Goal: Communication & Community: Answer question/provide support

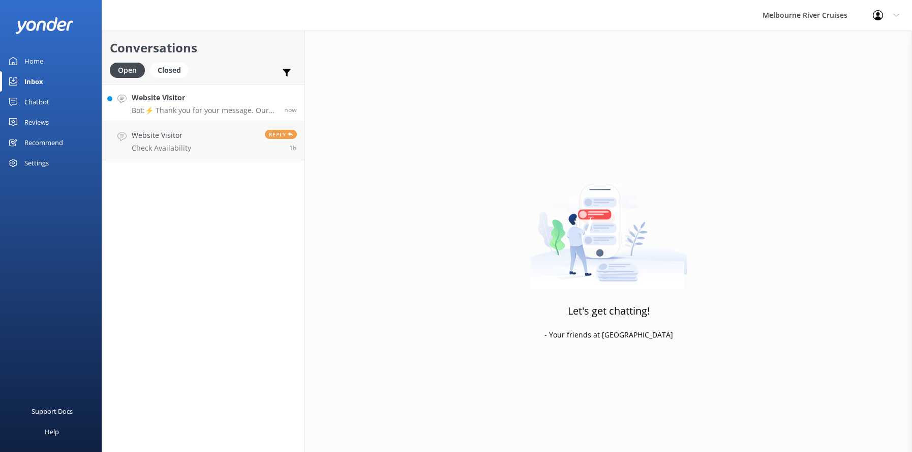
click at [189, 107] on p "Bot: ⚡ Thank you for your message. Our office hours are Mon - Fri 9.30am - 5pm.…" at bounding box center [204, 110] width 145 height 9
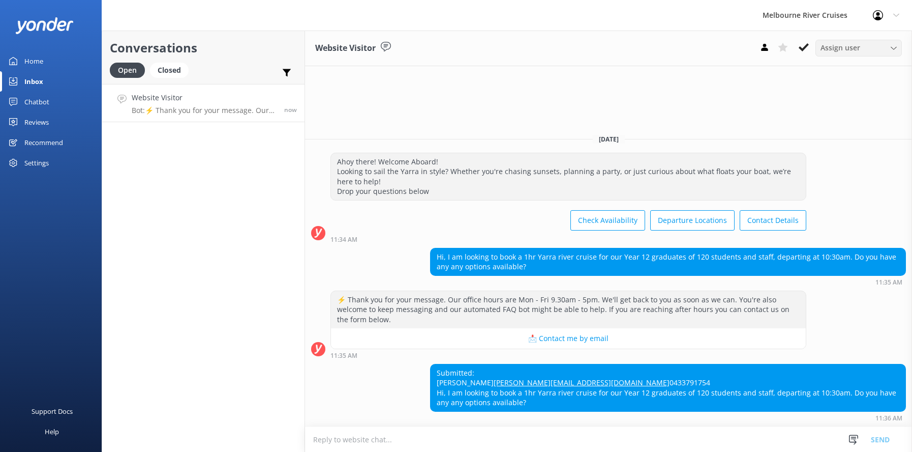
click at [897, 45] on icon at bounding box center [894, 48] width 6 height 6
click at [835, 202] on link "Inna" at bounding box center [861, 200] width 91 height 20
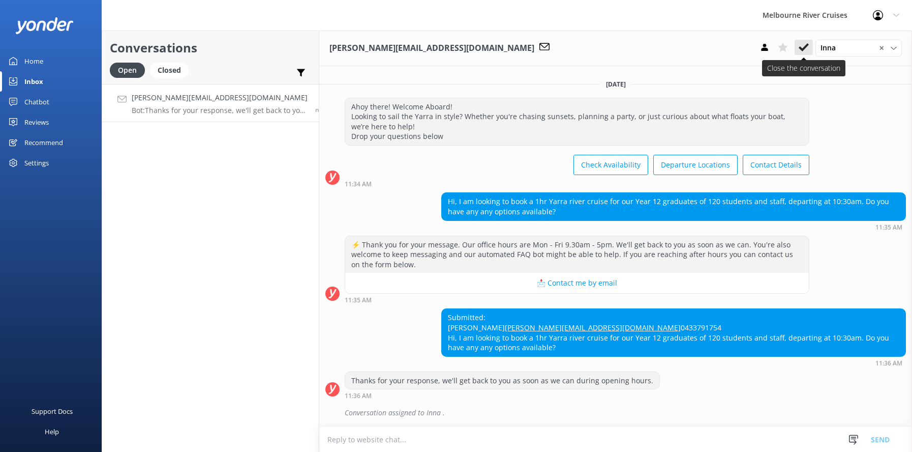
scroll to position [15, 0]
click at [166, 67] on div "Closed" at bounding box center [169, 70] width 39 height 15
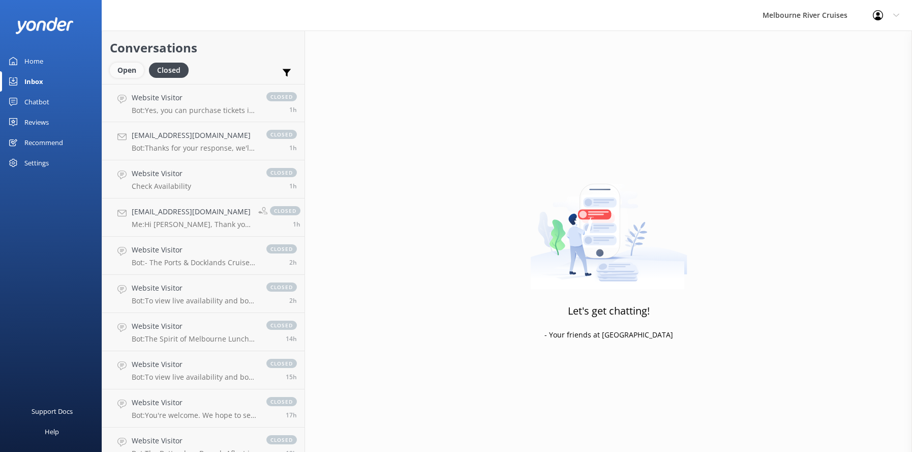
click at [121, 71] on div "Open" at bounding box center [127, 70] width 34 height 15
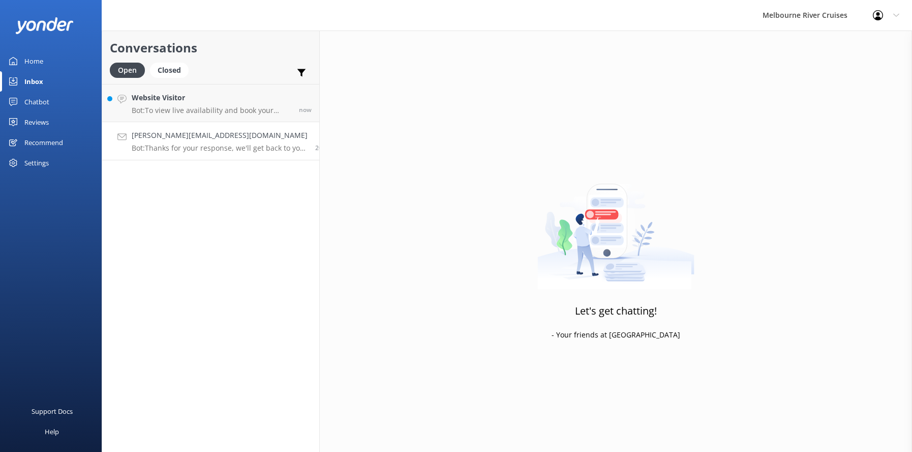
click at [168, 138] on h4 "[PERSON_NAME][EMAIL_ADDRESS][DOMAIN_NAME]" at bounding box center [220, 135] width 176 height 11
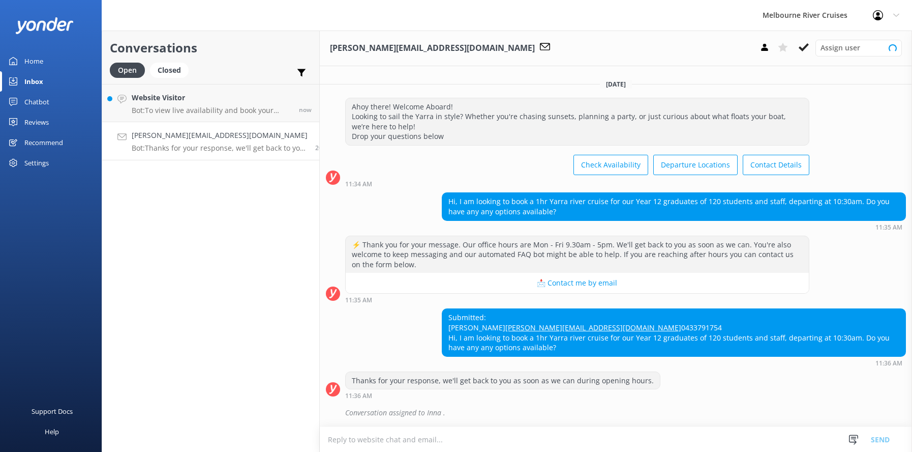
scroll to position [15, 0]
click at [185, 139] on h4 "[PERSON_NAME][EMAIL_ADDRESS][DOMAIN_NAME]" at bounding box center [220, 135] width 176 height 11
click at [802, 46] on icon at bounding box center [804, 47] width 10 height 10
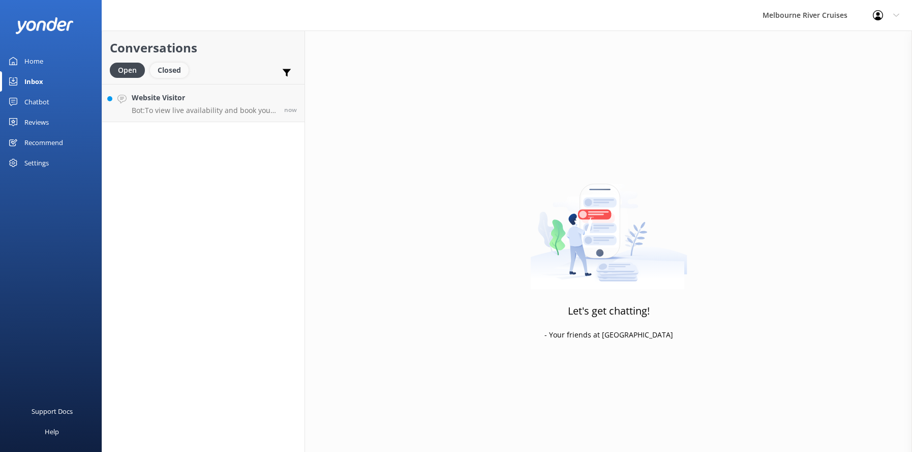
click at [170, 72] on div "Closed" at bounding box center [169, 70] width 39 height 15
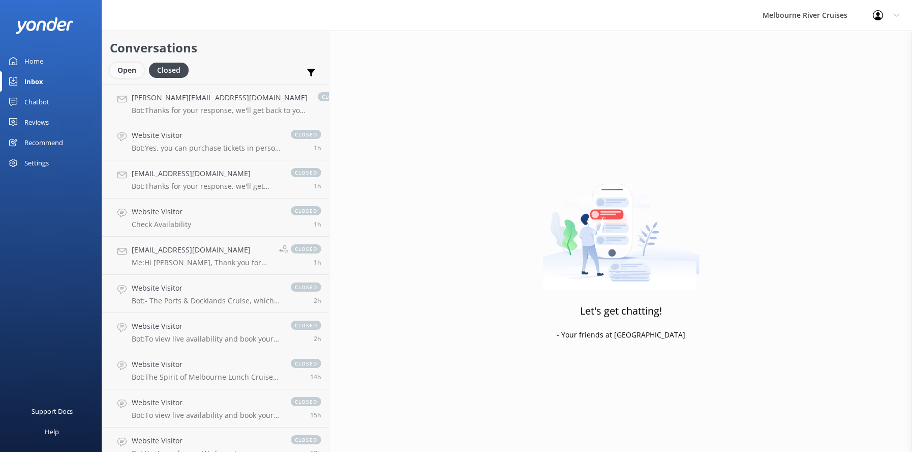
click at [128, 71] on div "Open" at bounding box center [127, 70] width 34 height 15
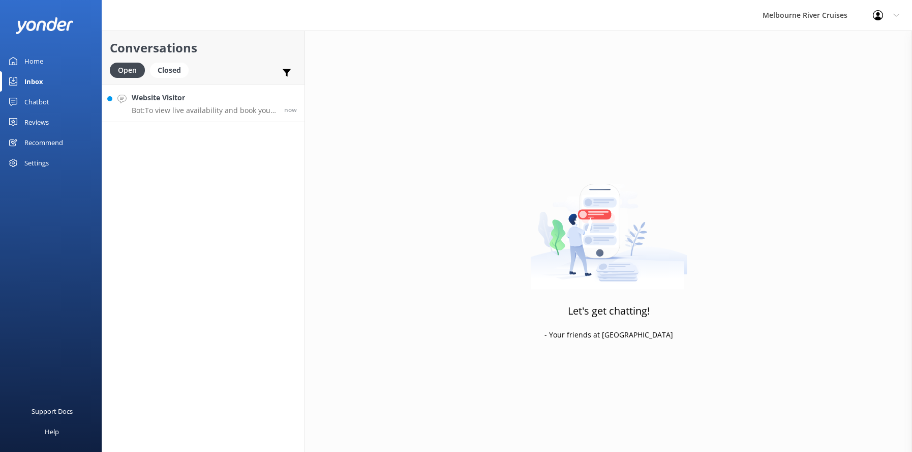
click at [166, 106] on p "Bot: To view live availability and book your Melbourne River Cruise experience,…" at bounding box center [204, 110] width 145 height 9
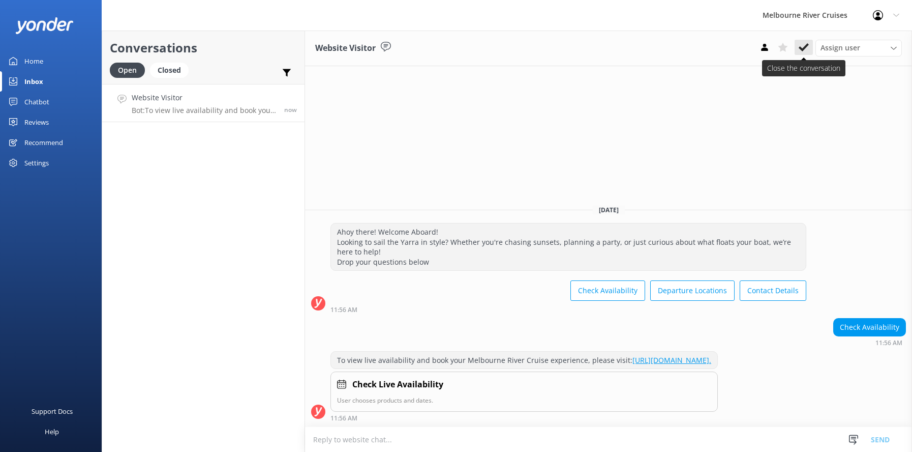
click at [801, 47] on use at bounding box center [804, 47] width 10 height 8
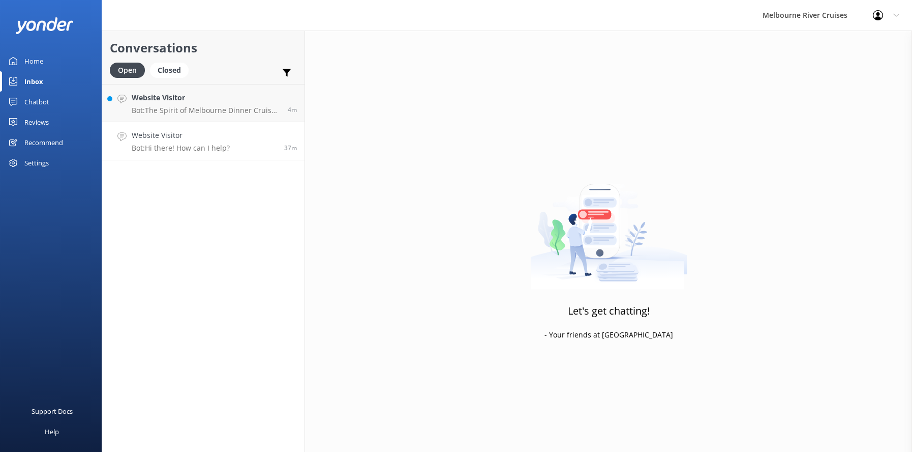
click at [194, 142] on div "Website Visitor Bot: Hi there! How can I help?" at bounding box center [181, 141] width 98 height 22
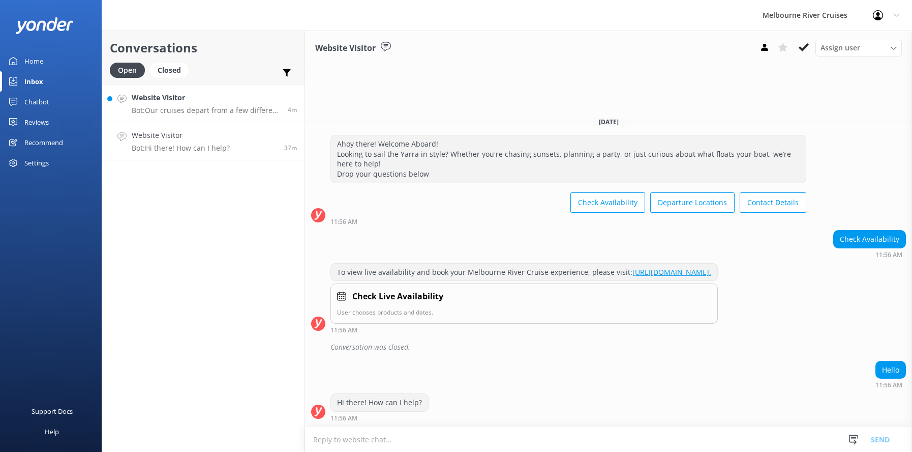
click at [168, 106] on p "Bot: Our cruises depart from a few different locations along [GEOGRAPHIC_DATA] …" at bounding box center [206, 110] width 149 height 9
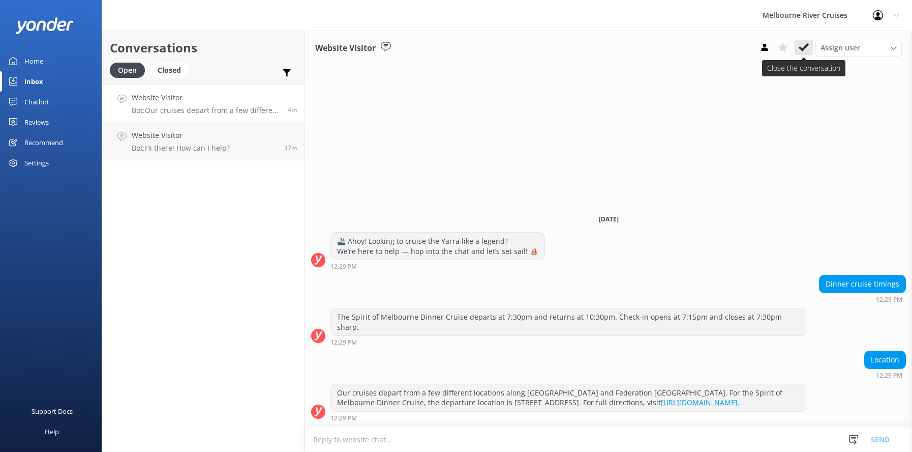
click at [803, 48] on icon at bounding box center [804, 47] width 10 height 10
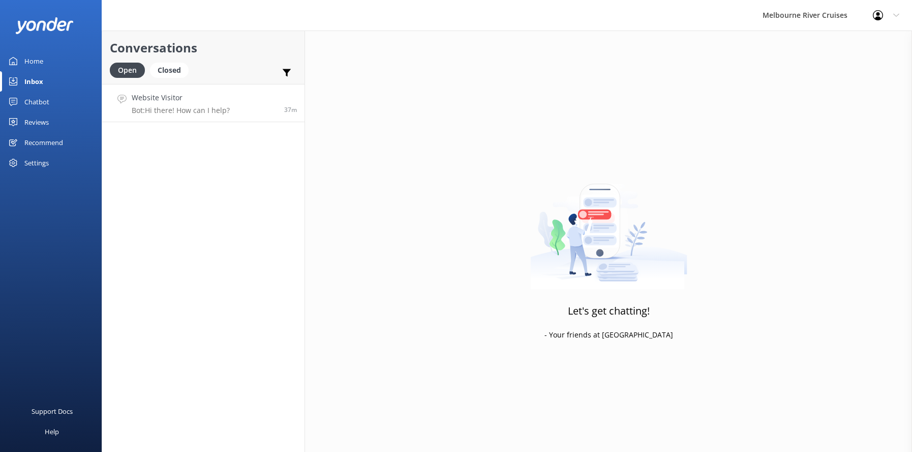
click at [170, 106] on p "Bot: Hi there! How can I help?" at bounding box center [181, 110] width 98 height 9
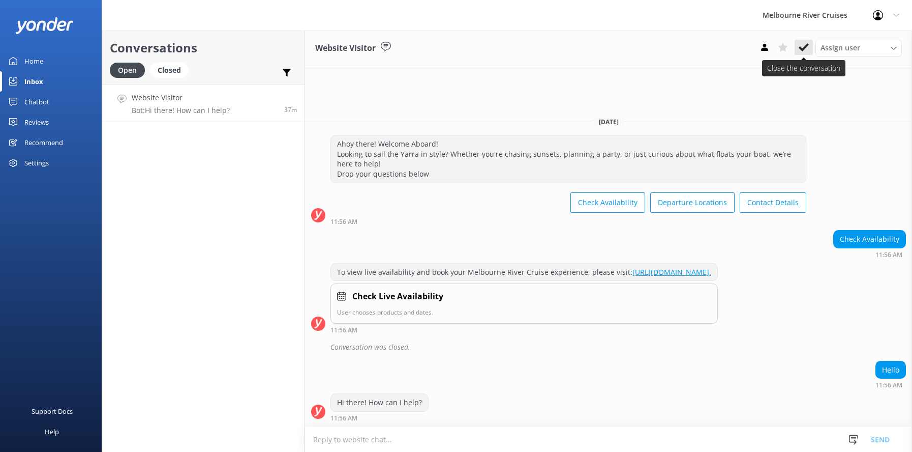
click at [805, 46] on icon at bounding box center [804, 47] width 10 height 10
